Goal: Navigation & Orientation: Find specific page/section

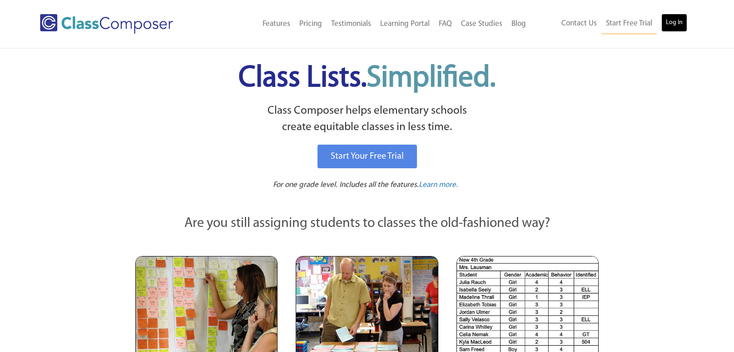
click at [669, 24] on link "Log In" at bounding box center [675, 23] width 26 height 18
click at [663, 25] on link "Log In" at bounding box center [675, 23] width 26 height 18
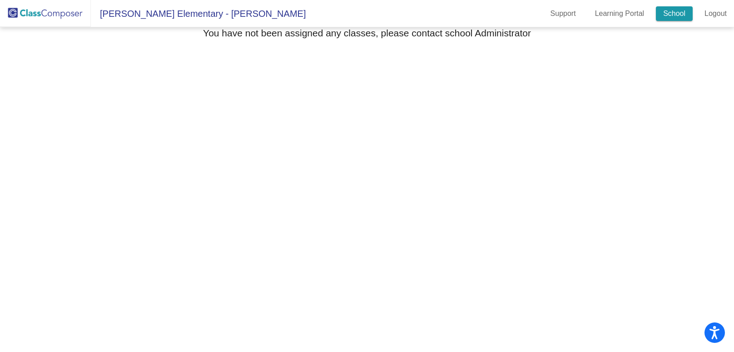
click at [670, 18] on link "School" at bounding box center [674, 13] width 37 height 15
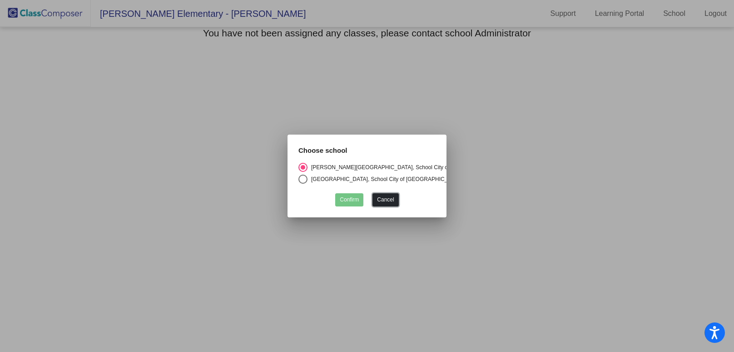
click at [384, 200] on button "Cancel" at bounding box center [386, 199] width 26 height 13
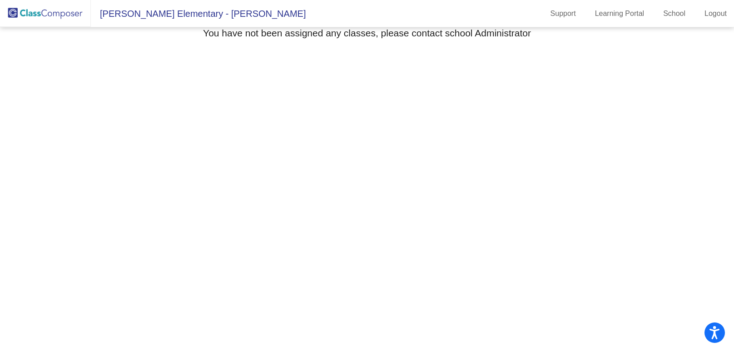
click at [147, 12] on span "[PERSON_NAME] Elementary - [PERSON_NAME]" at bounding box center [198, 13] width 215 height 15
